Goal: Entertainment & Leisure: Consume media (video, audio)

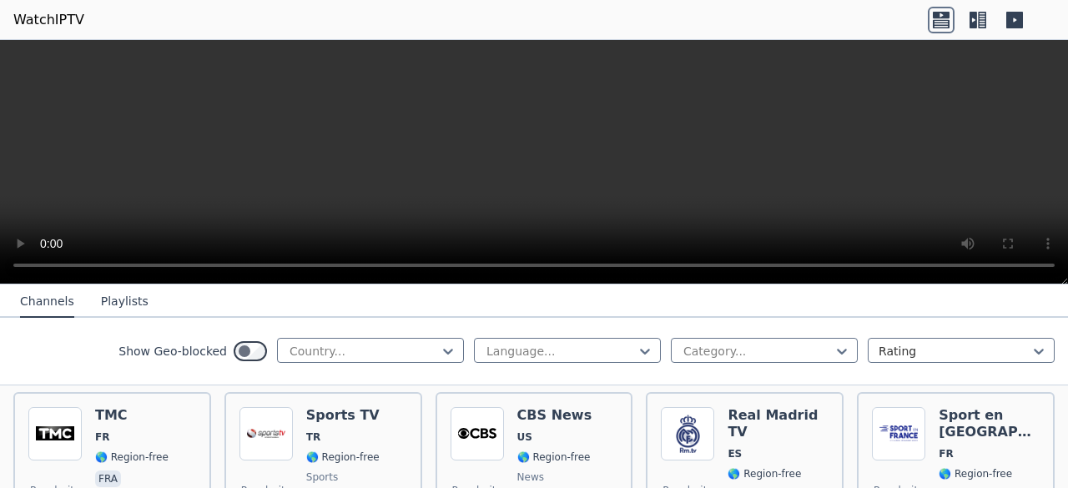
scroll to position [535, 0]
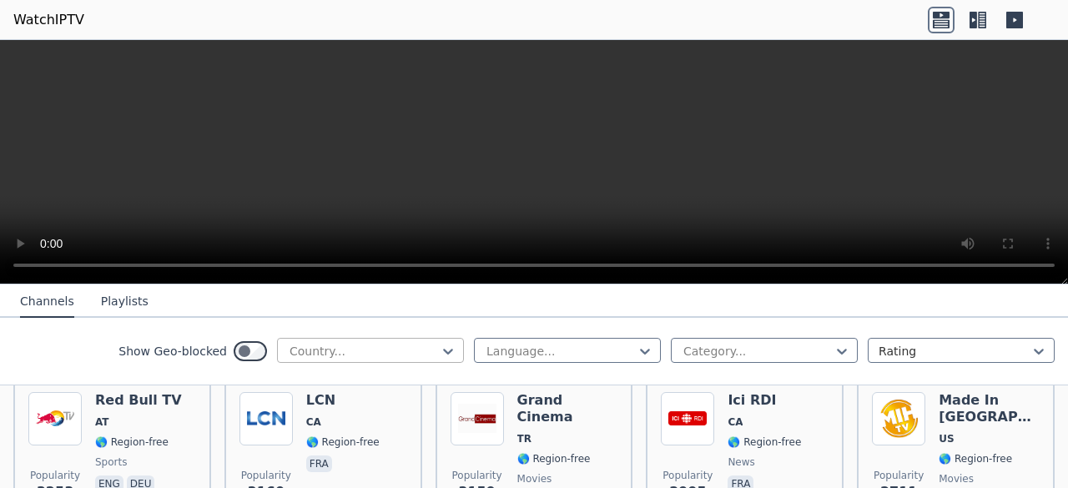
click at [317, 348] on div at bounding box center [364, 351] width 152 height 17
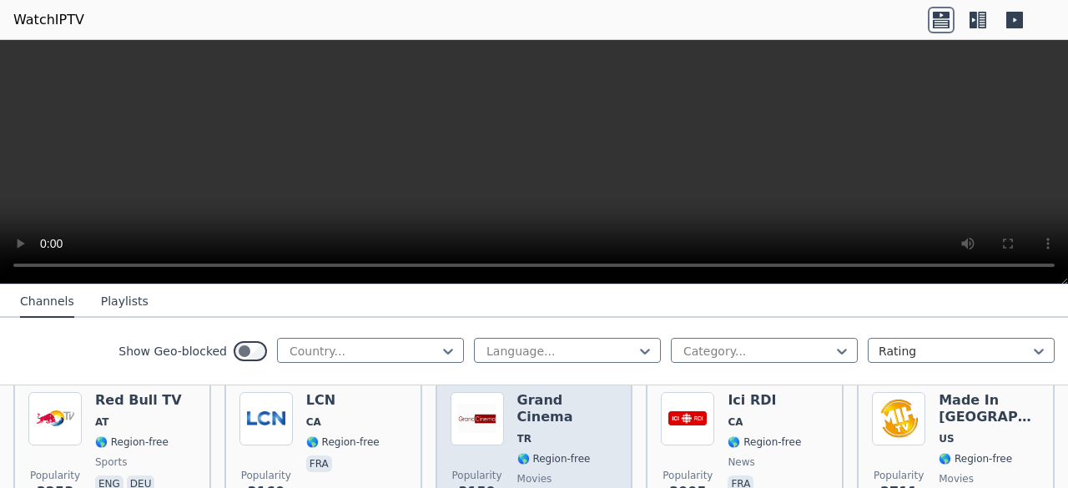
click at [462, 459] on span "Popularity 3159" at bounding box center [477, 485] width 53 height 53
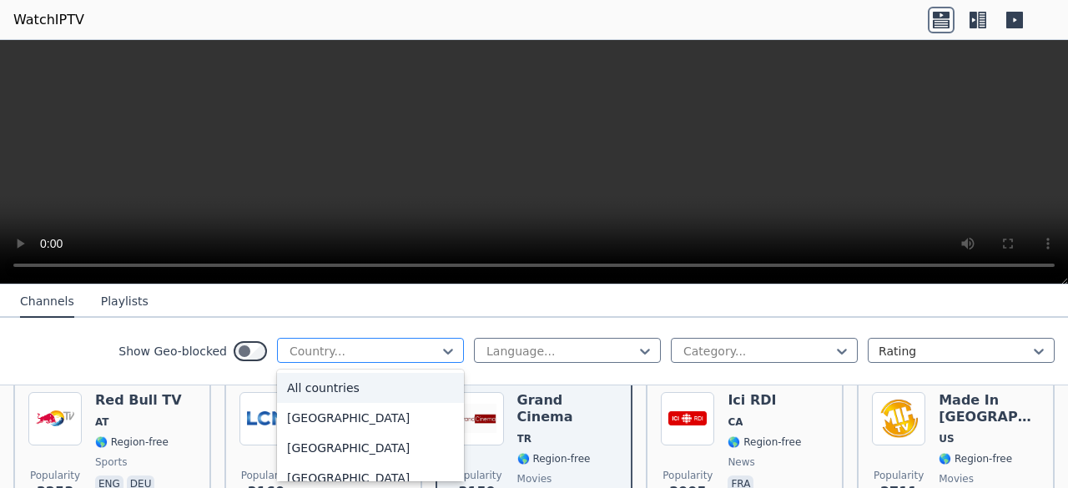
click at [344, 350] on div at bounding box center [364, 351] width 152 height 17
type input "******"
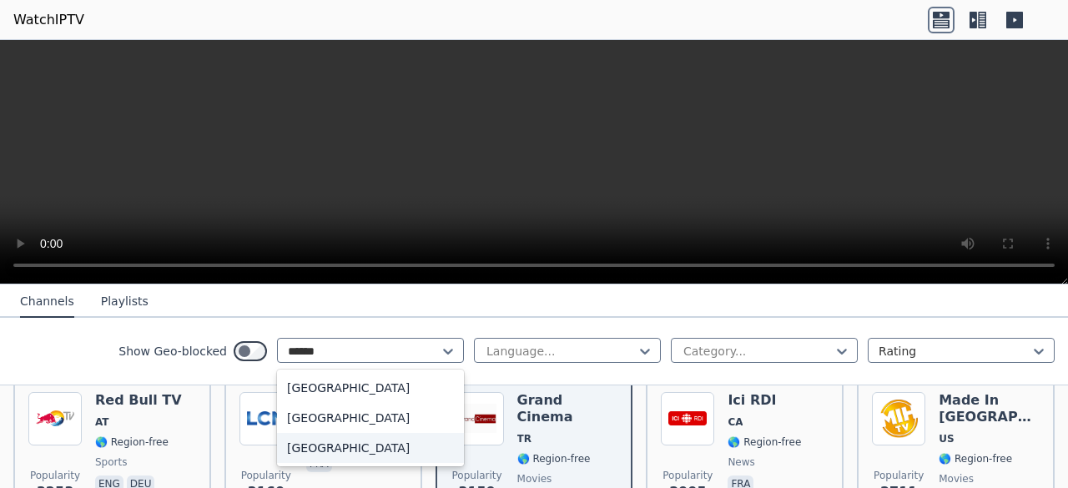
click at [342, 454] on div "[GEOGRAPHIC_DATA]" at bounding box center [370, 448] width 187 height 30
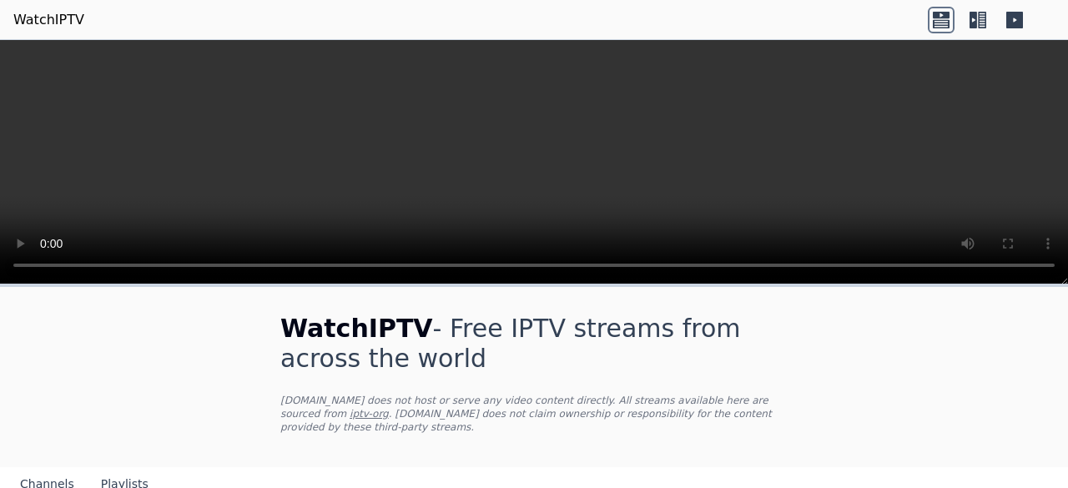
click at [54, 13] on link "WatchIPTV" at bounding box center [48, 20] width 71 height 20
click at [42, 12] on link "WatchIPTV" at bounding box center [48, 20] width 71 height 20
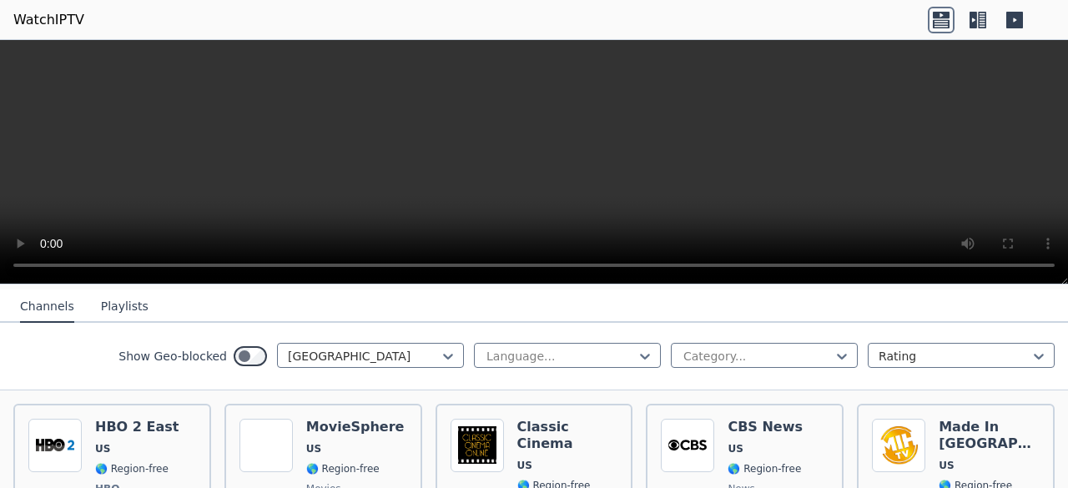
scroll to position [356, 0]
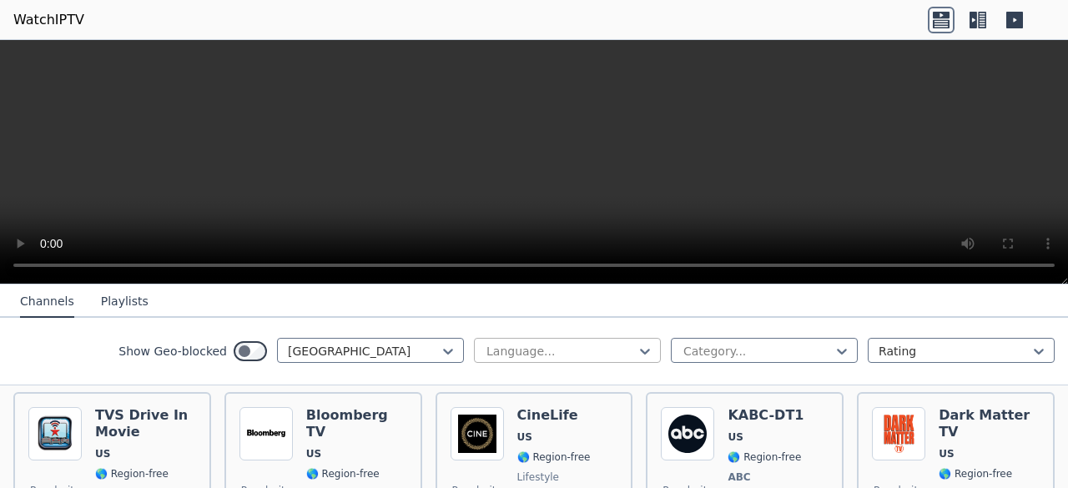
click at [579, 346] on div at bounding box center [561, 351] width 152 height 17
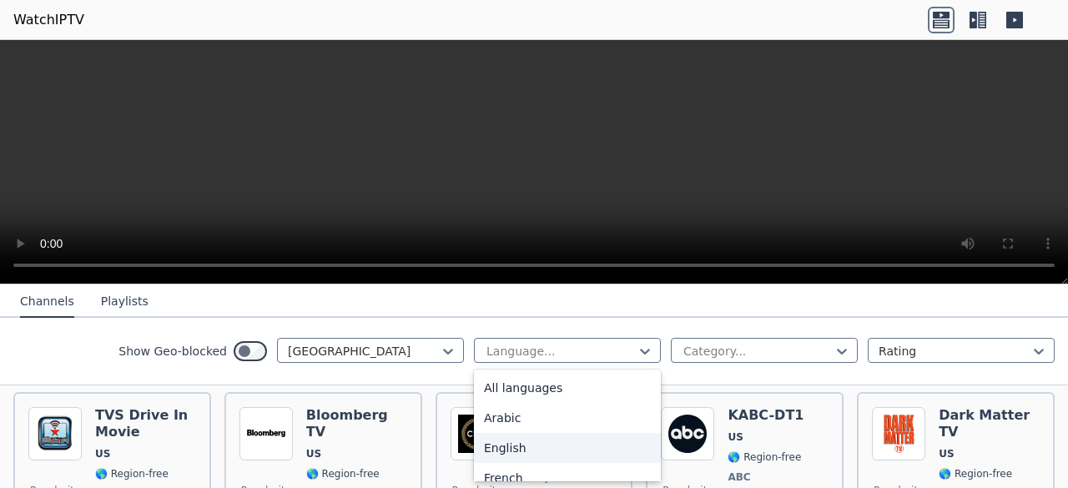
click at [568, 451] on div "English" at bounding box center [567, 448] width 187 height 30
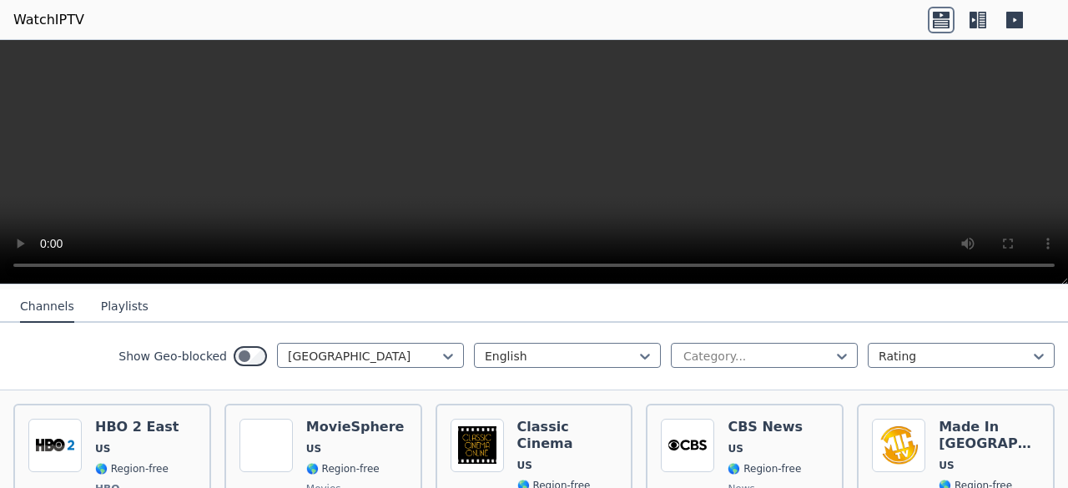
scroll to position [356, 0]
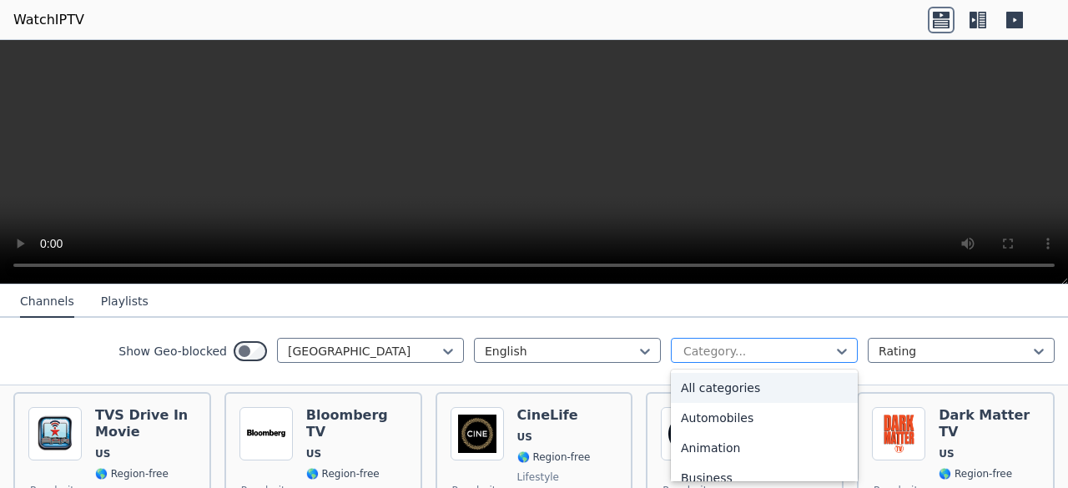
click at [782, 350] on div at bounding box center [758, 351] width 152 height 17
type input "**"
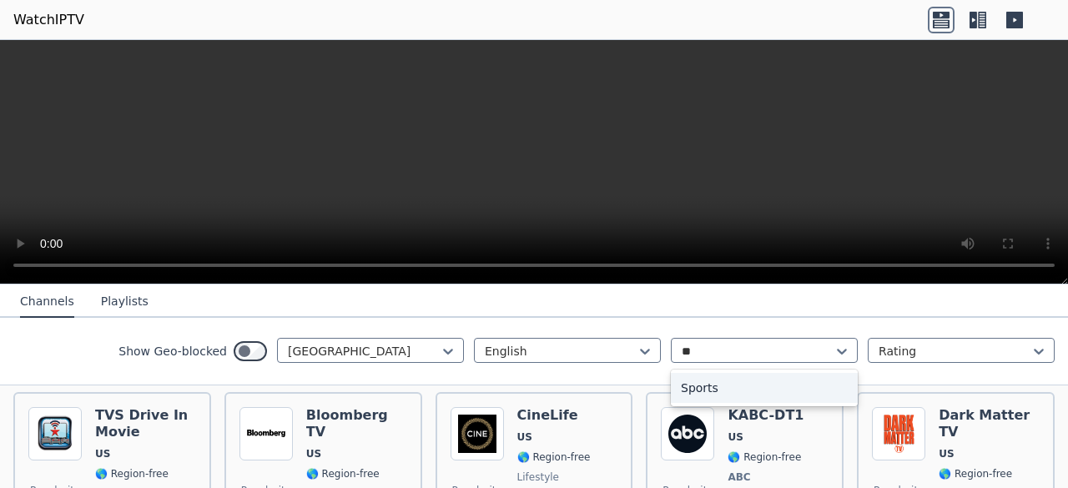
click at [760, 380] on div "Sports" at bounding box center [764, 388] width 187 height 30
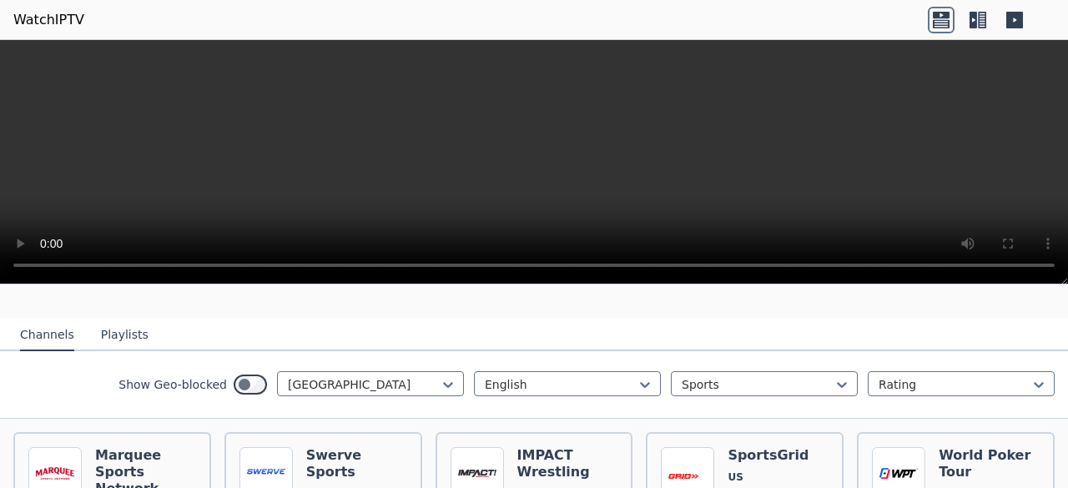
scroll to position [136, 0]
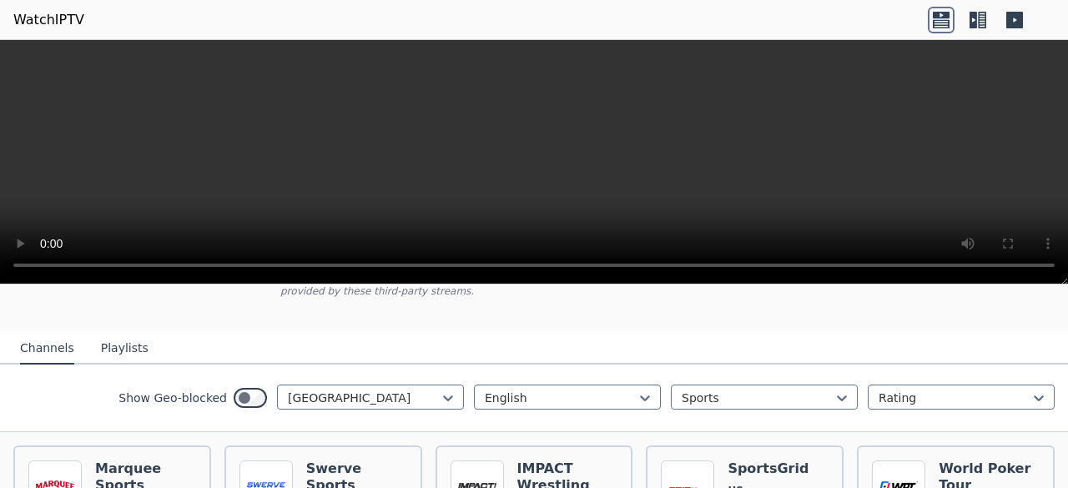
click at [972, 8] on icon at bounding box center [978, 20] width 27 height 27
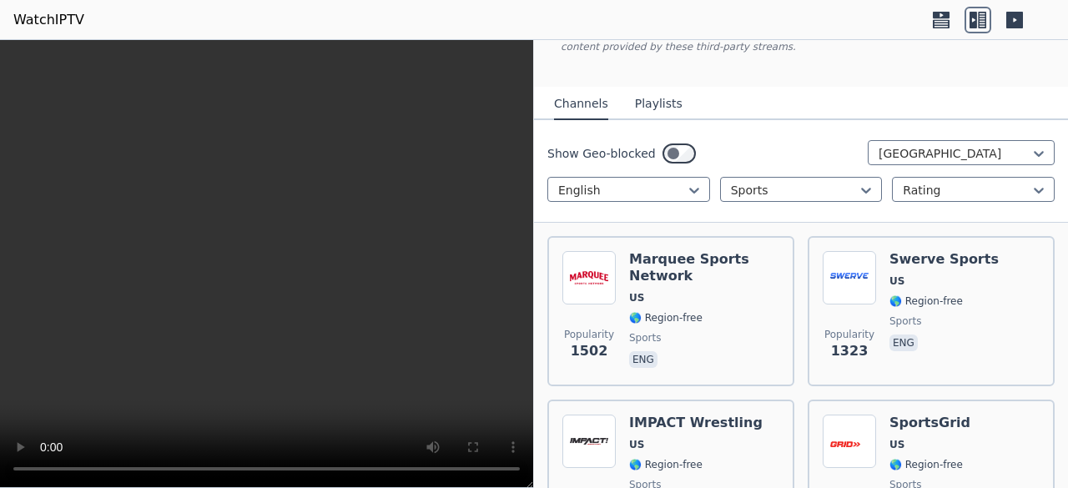
click at [972, 8] on icon at bounding box center [978, 20] width 27 height 27
click at [994, 23] on div at bounding box center [978, 20] width 100 height 27
click at [1012, 23] on icon at bounding box center [1015, 20] width 17 height 17
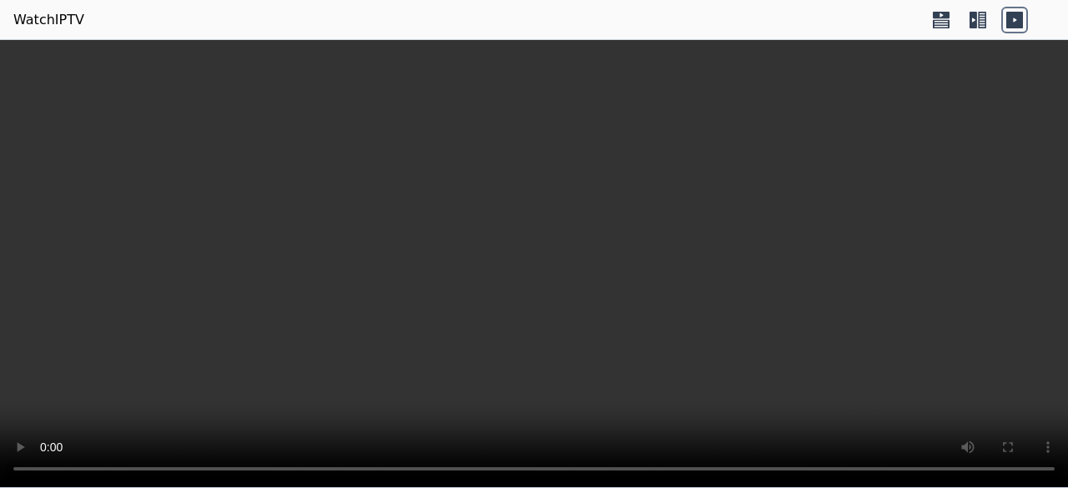
click at [1064, 341] on video at bounding box center [534, 264] width 1068 height 448
